Goal: Go to known website: Access a specific website the user already knows

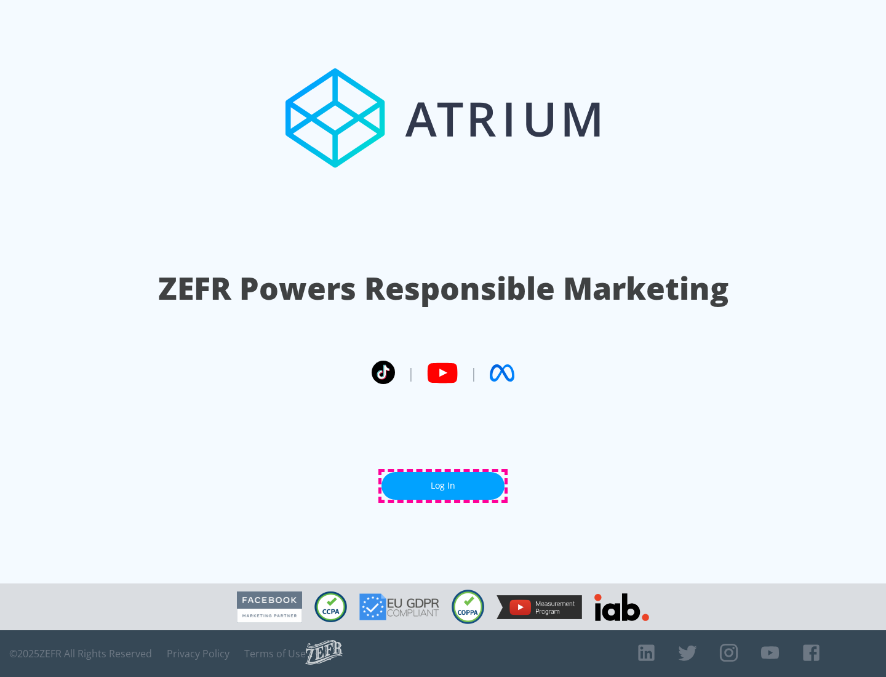
click at [443, 486] on link "Log In" at bounding box center [443, 486] width 123 height 28
